Goal: Find specific page/section: Find specific page/section

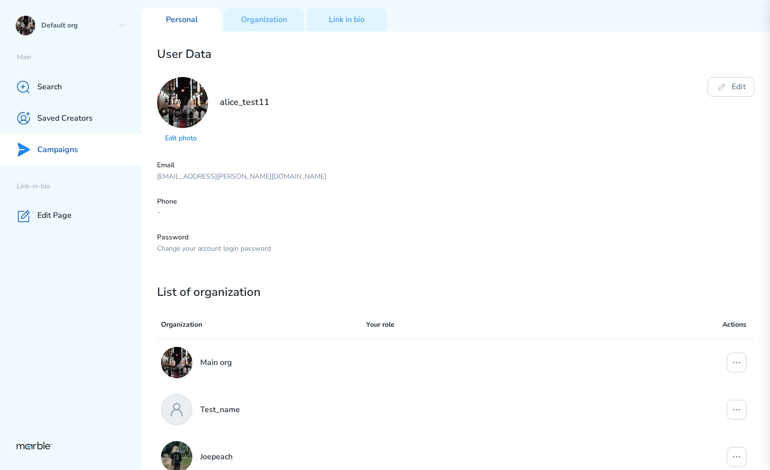
click at [77, 149] on div "Campaigns" at bounding box center [70, 149] width 141 height 31
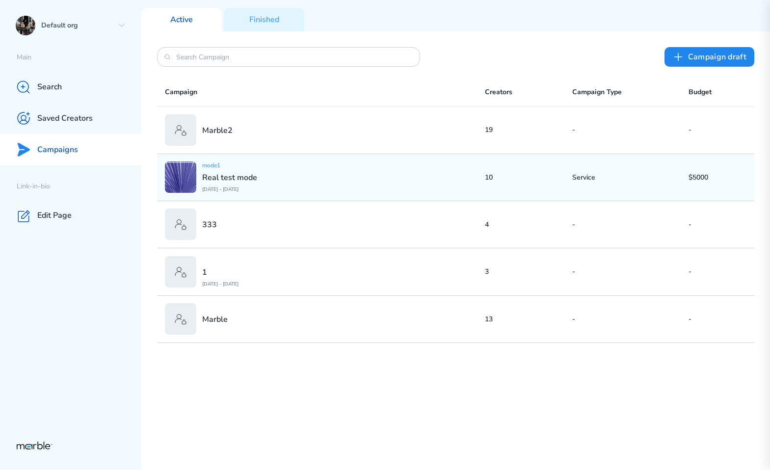
click at [257, 171] on div "mode1 Real test mode [DATE] - [DATE]" at bounding box center [229, 176] width 55 height 31
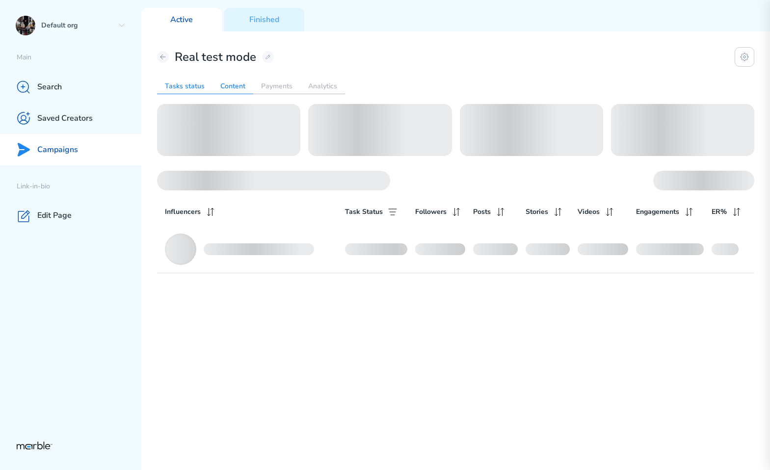
click at [229, 84] on h2 "Content" at bounding box center [232, 87] width 41 height 16
